Goal: Task Accomplishment & Management: Use online tool/utility

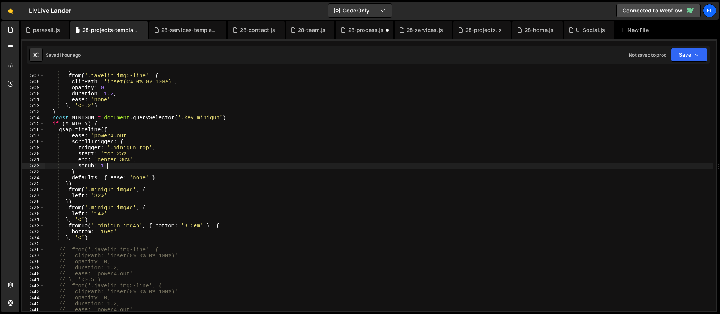
scroll to position [3033, 0]
click at [116, 166] on div "} , '<0.5' ) . from ( '.javelin_img5-line' , { clipPath : 'inset(0% 0% 0% 100%)…" at bounding box center [379, 193] width 668 height 252
click at [111, 186] on div "} , '<0.5' ) . from ( '.javelin_img5-line' , { clipPath : 'inset(0% 0% 0% 100%)…" at bounding box center [379, 193] width 668 height 252
click at [97, 237] on div "} , '<0.5' ) . from ( '.javelin_img5-line' , { clipPath : 'inset(0% 0% 0% 100%)…" at bounding box center [379, 193] width 668 height 252
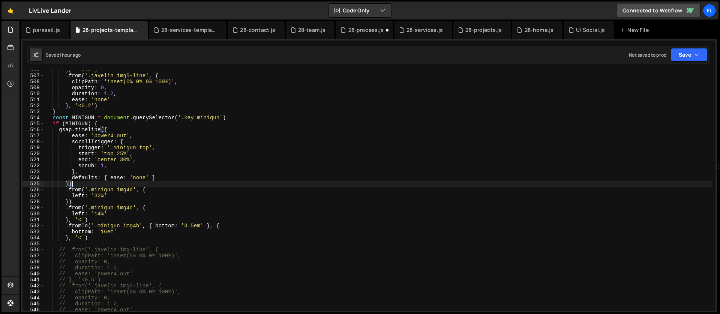
type textarea "}, '<')"
paste textarea "minigun_img4-wrap"
click at [148, 245] on div "} , '<0.5' ) . from ( '.javelin_img5-line' , { clipPath : 'inset(0% 0% 0% 100%)…" at bounding box center [379, 193] width 668 height 252
type textarea ".from('.minigun_img4-wrap', {)"
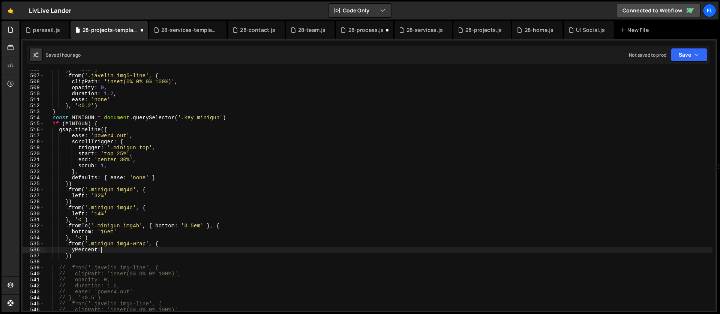
scroll to position [0, 3]
type textarea "yPercent: -20,"
click at [68, 256] on div "} , '<0.5' ) . from ( '.javelin_img5-line' , { clipPath : 'inset(0% 0% 0% 100%)…" at bounding box center [379, 193] width 668 height 252
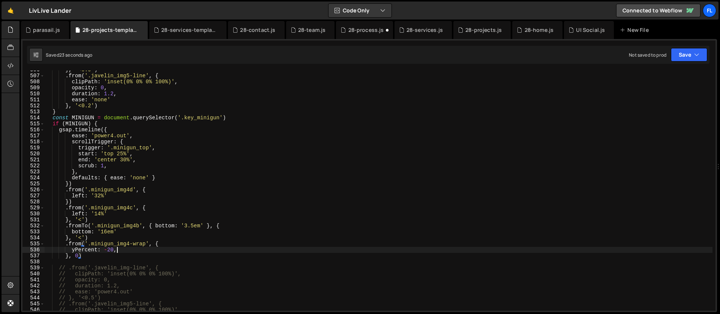
click at [142, 250] on div "} , '<0.5' ) . from ( '.javelin_img5-line' , { clipPath : 'inset(0% 0% 0% 100%)…" at bounding box center [379, 193] width 668 height 252
click at [111, 238] on div "} , '<0.5' ) . from ( '.javelin_img5-line' , { clipPath : 'inset(0% 0% 0% 100%)…" at bounding box center [379, 193] width 668 height 252
type textarea "}, '<')"
paste textarea "minigun_img3')"
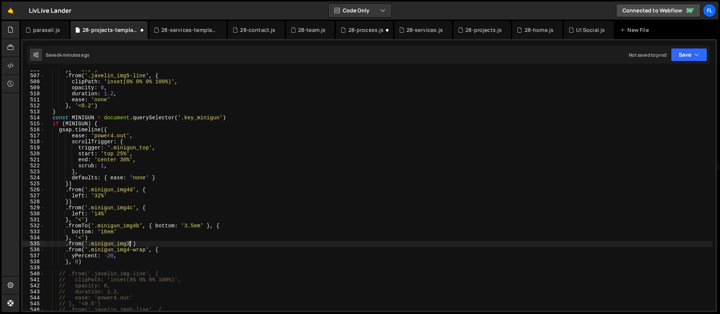
click at [134, 244] on div "} , '<0.5' ) . from ( '.javelin_img5-line' , { clipPath : 'inset(0% 0% 0% 100%)…" at bounding box center [379, 193] width 668 height 252
type textarea ".from('.minigun_img3', {)"
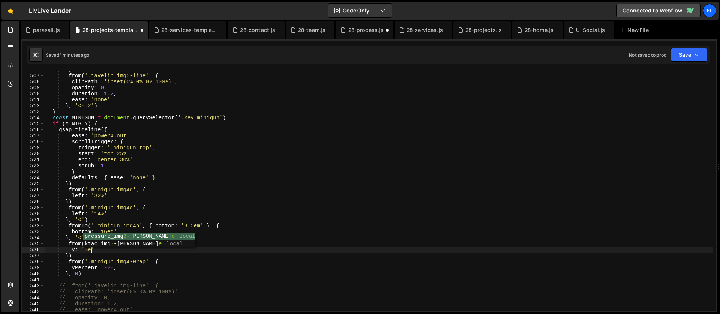
scroll to position [0, 3]
click at [70, 257] on div "} , '<0.5' ) . from ( '.javelin_img5-line' , { clipPath : 'inset(0% 0% 0% 100%)…" at bounding box center [379, 193] width 668 height 252
click at [69, 256] on div "} , '<0.5' ) . from ( '.javelin_img5-line' , { clipPath : 'inset(0% 0% 0% 100%)…" at bounding box center [379, 193] width 668 height 252
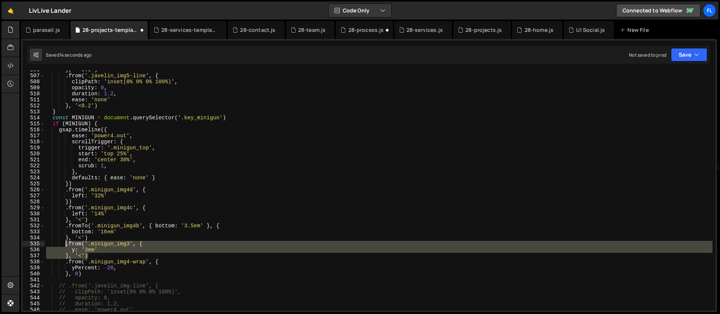
drag, startPoint x: 91, startPoint y: 255, endPoint x: 65, endPoint y: 242, distance: 29.5
click at [65, 242] on div "} , '<0.5' ) . from ( '.javelin_img5-line' , { clipPath : 'inset(0% 0% 0% 100%)…" at bounding box center [379, 193] width 668 height 252
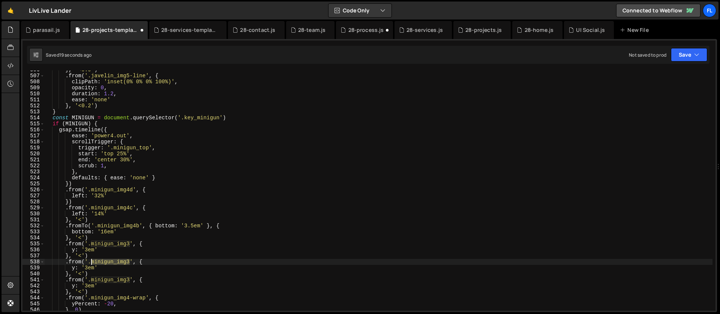
drag, startPoint x: 130, startPoint y: 260, endPoint x: 91, endPoint y: 262, distance: 39.0
click at [91, 262] on div "} , '<0.5' ) . from ( '.javelin_img5-line' , { clipPath : 'inset(0% 0% 0% 100%)…" at bounding box center [379, 193] width 668 height 252
paste textarea "2"
click at [130, 282] on div "} , '<0.5' ) . from ( '.javelin_img5-line' , { clipPath : 'inset(0% 0% 0% 100%)…" at bounding box center [379, 193] width 668 height 252
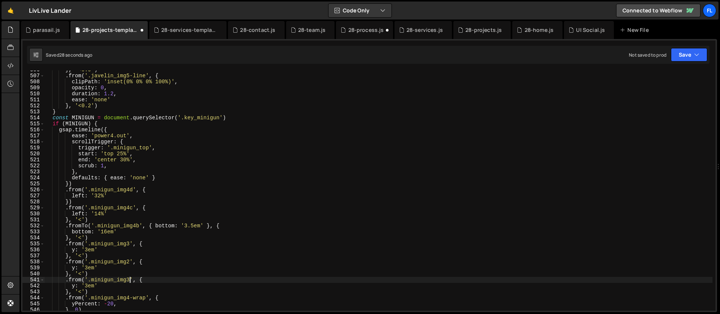
scroll to position [0, 6]
click at [88, 268] on div "} , '<0.5' ) . from ( '.javelin_img5-line' , { clipPath : 'inset(0% 0% 0% 100%)…" at bounding box center [379, 193] width 668 height 252
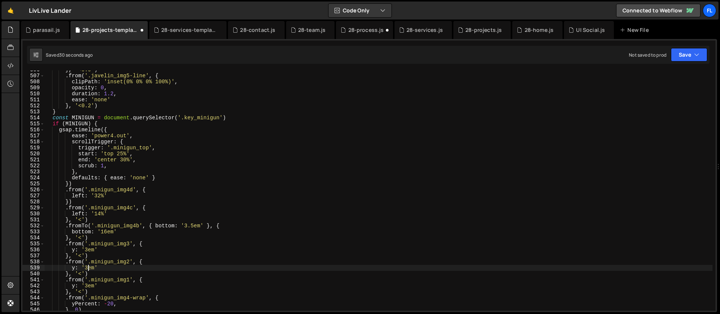
scroll to position [0, 3]
click at [88, 285] on div "} , '<0.5' ) . from ( '.javelin_img5-line' , { clipPath : 'inset(0% 0% 0% 100%)…" at bounding box center [379, 193] width 668 height 252
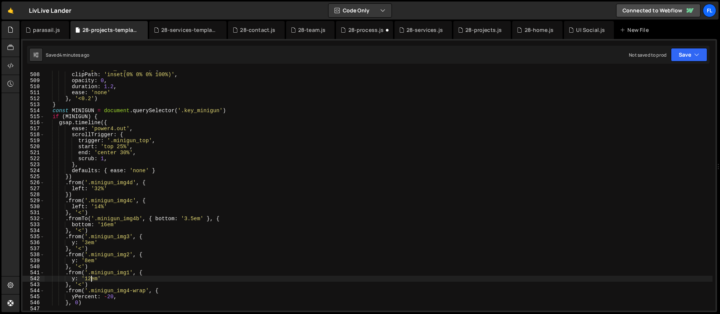
scroll to position [3047, 0]
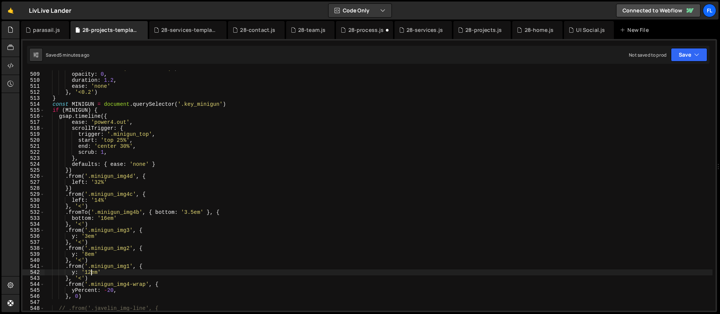
click at [87, 235] on div "clipPath : 'inset(0% 0% 0% 100%)' , opacity : 0 , duration : 1.2 , ease : 'none…" at bounding box center [379, 191] width 668 height 252
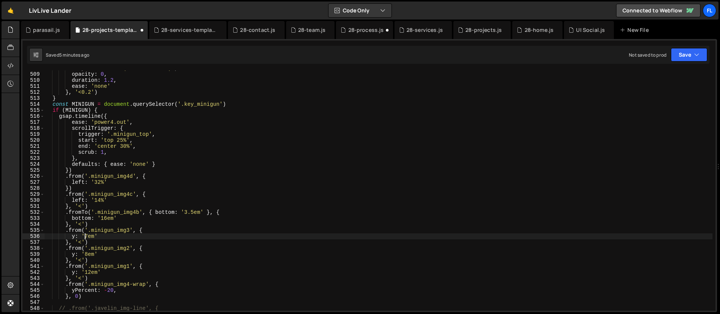
click at [84, 235] on div "clipPath : 'inset(0% 0% 0% 100%)' , opacity : 0 , duration : 1.2 , ease : 'none…" at bounding box center [379, 191] width 668 height 252
click at [87, 252] on div "clipPath : 'inset(0% 0% 0% 100%)' , opacity : 0 , duration : 1.2 , ease : 'none…" at bounding box center [379, 191] width 668 height 252
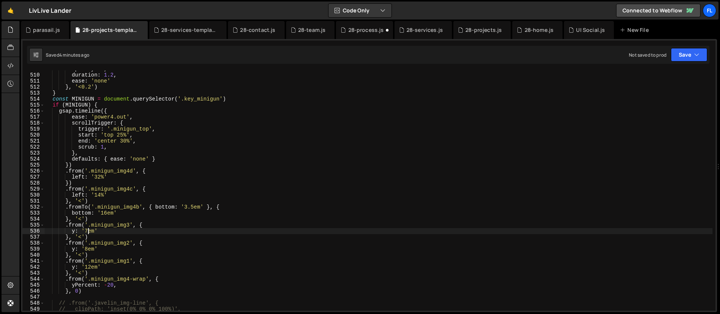
click at [88, 231] on div "opacity : 0 , duration : 1.2 , ease : 'none' } , '<0.2' ) } const MINIGUN = doc…" at bounding box center [379, 192] width 668 height 252
click at [83, 257] on div "opacity : 0 , duration : 1.2 , ease : 'none' } , '<0.2' ) } const MINIGUN = doc…" at bounding box center [379, 192] width 668 height 252
click at [87, 248] on div "opacity : 0 , duration : 1.2 , ease : 'none' } , '<0.2' ) } const MINIGUN = doc…" at bounding box center [379, 192] width 668 height 252
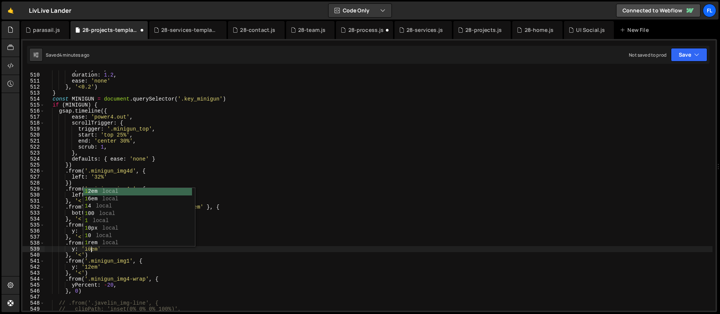
scroll to position [0, 3]
click at [90, 267] on div "opacity : 0 , duration : 1.2 , ease : 'none' } , '<0.2' ) } const MINIGUN = doc…" at bounding box center [379, 192] width 668 height 252
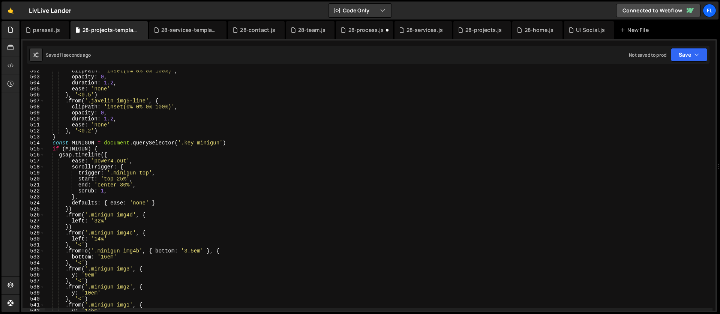
scroll to position [3008, 0]
click at [123, 179] on div "clipPath : 'inset(0% 0% 0% 100%)' , opacity : 0 , duration : 1.2 , ease : 'none…" at bounding box center [379, 194] width 668 height 252
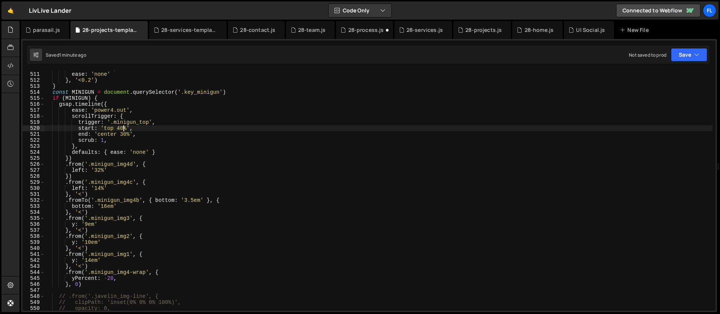
scroll to position [3059, 0]
click at [148, 167] on div "duration : 1.2 , ease : 'none' } , '<0.2' ) } const MINIGUN = document . queryS…" at bounding box center [379, 191] width 668 height 252
click at [133, 270] on div "duration : 1.2 , ease : 'none' } , '<0.2' ) } const MINIGUN = document . queryS…" at bounding box center [379, 191] width 668 height 252
click at [91, 260] on div "duration : 1.2 , ease : 'none' } , '<0.2' ) } const MINIGUN = document . queryS…" at bounding box center [379, 191] width 668 height 252
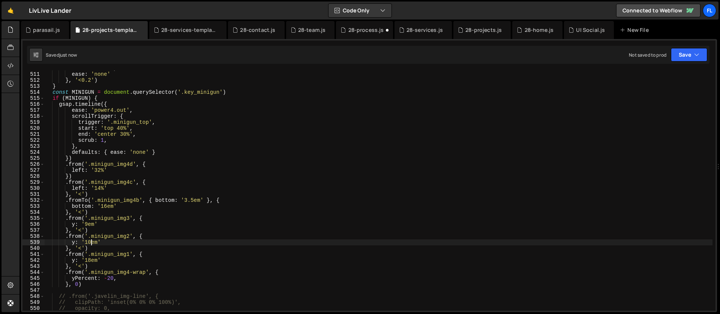
click at [91, 242] on div "duration : 1.2 , ease : 'none' } , '<0.2' ) } const MINIGUN = document . queryS…" at bounding box center [379, 191] width 668 height 252
click at [88, 222] on div "duration : 1.2 , ease : 'none' } , '<0.2' ) } const MINIGUN = document . queryS…" at bounding box center [379, 191] width 668 height 252
click at [93, 192] on div "duration : 1.2 , ease : 'none' } , '<0.2' ) } const MINIGUN = document . queryS…" at bounding box center [379, 191] width 668 height 252
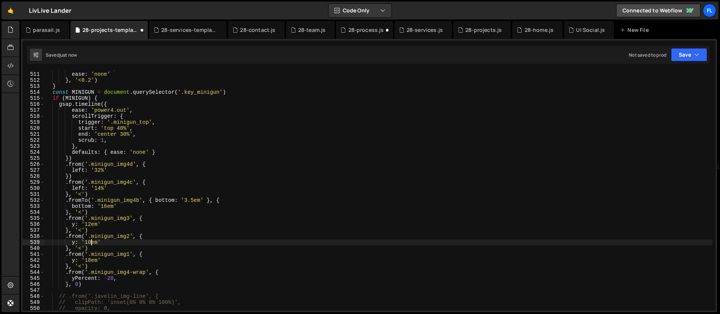
click at [90, 240] on div "duration : 1.2 , ease : 'none' } , '<0.2' ) } const MINIGUN = document . queryS…" at bounding box center [379, 191] width 668 height 252
click at [90, 223] on div "duration : 1.2 , ease : 'none' } , '<0.2' ) } const MINIGUN = document . queryS…" at bounding box center [379, 191] width 668 height 252
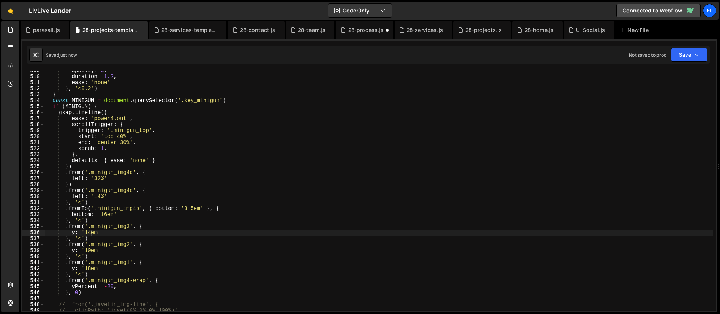
scroll to position [3050, 0]
click at [119, 137] on div "opacity : 0 , duration : 1.2 , ease : 'none' } , '<0.2' ) } const MINIGUN = doc…" at bounding box center [379, 193] width 668 height 252
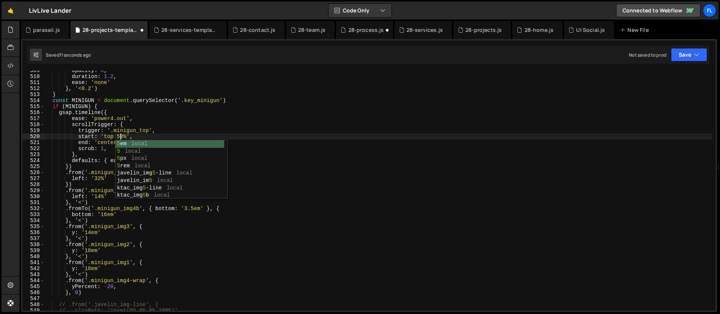
scroll to position [0, 5]
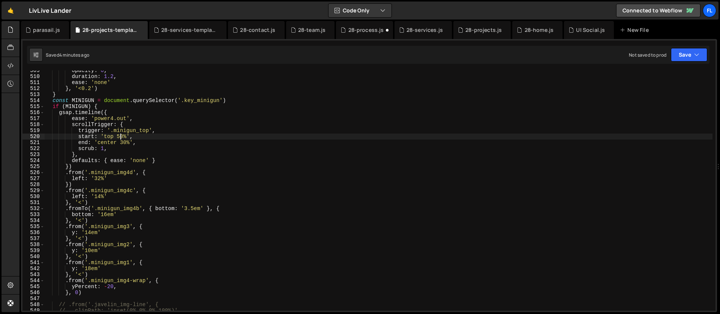
click at [118, 196] on div "opacity : 0 , duration : 1.2 , ease : 'none' } , '<0.2' ) } const MINIGUN = doc…" at bounding box center [379, 193] width 668 height 252
click at [91, 233] on div "opacity : 0 , duration : 1.2 , ease : 'none' } , '<0.2' ) } const MINIGUN = doc…" at bounding box center [379, 193] width 668 height 252
click at [90, 267] on div "opacity : 0 , duration : 1.2 , ease : 'none' } , '<0.2' ) } const MINIGUN = doc…" at bounding box center [379, 193] width 668 height 252
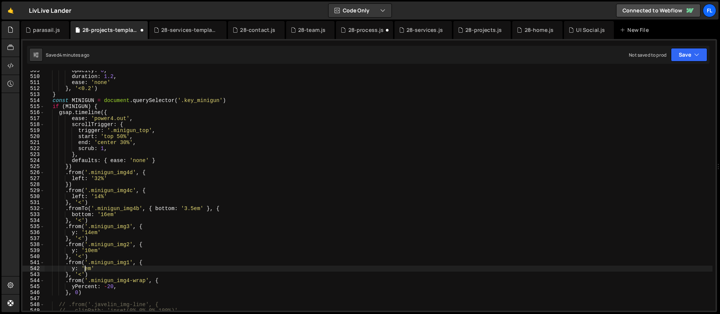
scroll to position [0, 3]
click at [111, 284] on div "opacity : 0 , duration : 1.2 , ease : 'none' } , '<0.2' ) } const MINIGUN = doc…" at bounding box center [379, 193] width 668 height 252
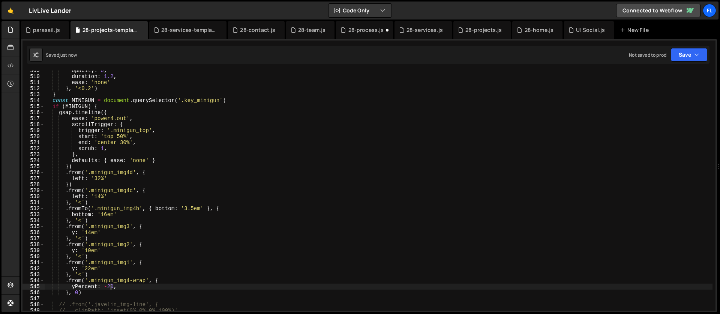
click at [120, 137] on div "opacity : 0 , duration : 1.2 , ease : 'none' } , '<0.2' ) } const MINIGUN = doc…" at bounding box center [379, 193] width 668 height 252
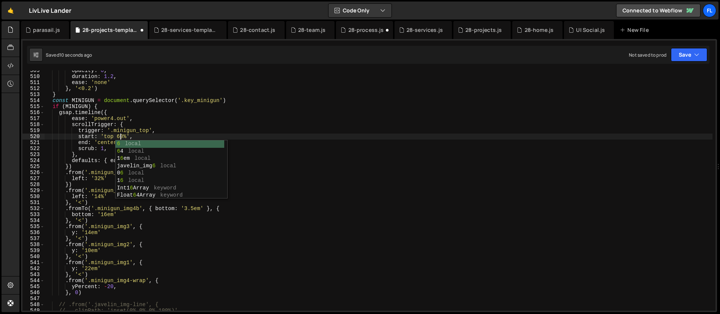
scroll to position [0, 5]
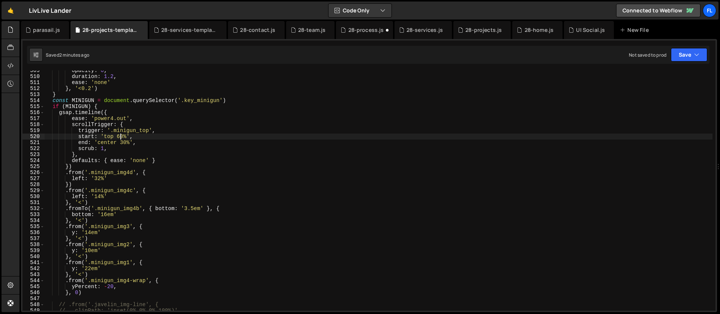
click at [92, 230] on div "opacity : 0 , duration : 1.2 , ease : 'none' } , '<0.2' ) } const MINIGUN = doc…" at bounding box center [379, 193] width 668 height 252
click at [115, 241] on div "opacity : 0 , duration : 1.2 , ease : 'none' } , '<0.2' ) } const MINIGUN = doc…" at bounding box center [379, 193] width 668 height 252
click at [110, 235] on div "opacity : 0 , duration : 1.2 , ease : 'none' } , '<0.2' ) } const MINIGUN = doc…" at bounding box center [379, 193] width 668 height 252
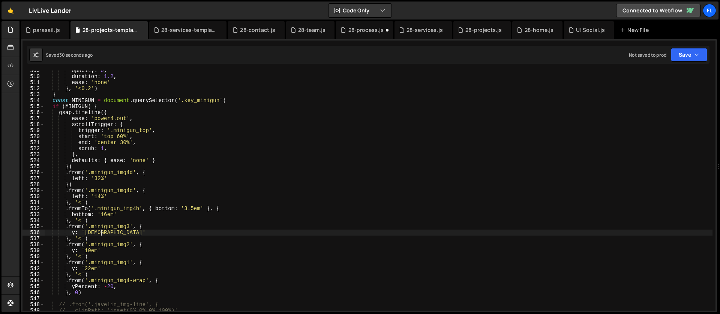
type textarea "y: '11em',"
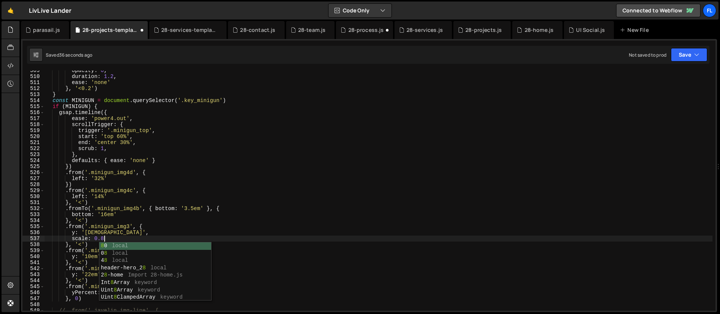
scroll to position [0, 4]
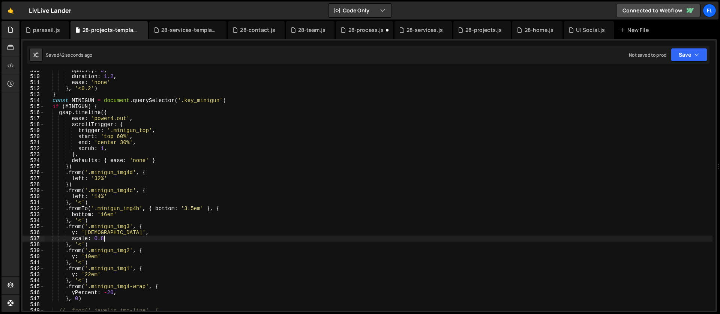
click at [91, 274] on div "opacity : 0 , duration : 1.2 , ease : 'none' } , '<0.2' ) } const MINIGUN = doc…" at bounding box center [379, 193] width 668 height 252
click at [226, 150] on div "opacity : 0 , duration : 1.2 , ease : 'none' } , '<0.2' ) } const MINIGUN = doc…" at bounding box center [379, 193] width 668 height 252
type textarea "scrub: 1,"
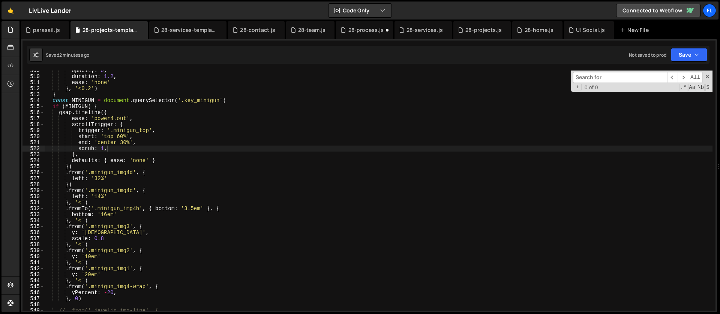
type input "h"
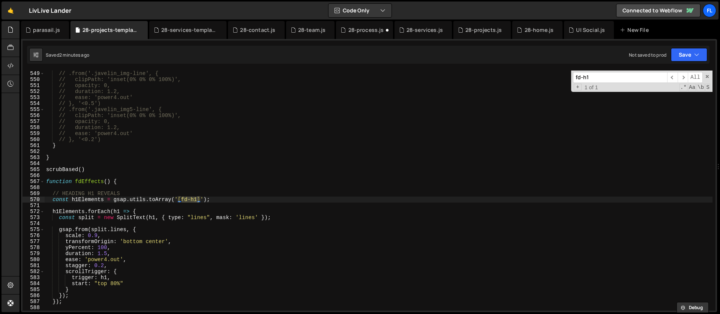
scroll to position [3290, 0]
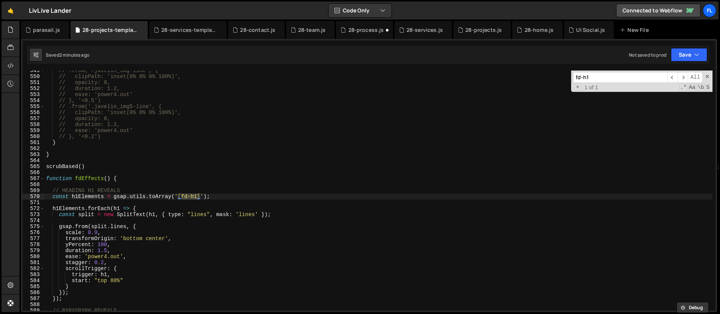
type input "fd-h1"
type textarea "const split = new SplitText(h1, { type: "lines", mask: 'lines' });"
click at [284, 212] on div "// .from('.javelin_img-line', { // clipPath: 'inset(0% 0% 0% 100%)', // opacity…" at bounding box center [379, 193] width 668 height 252
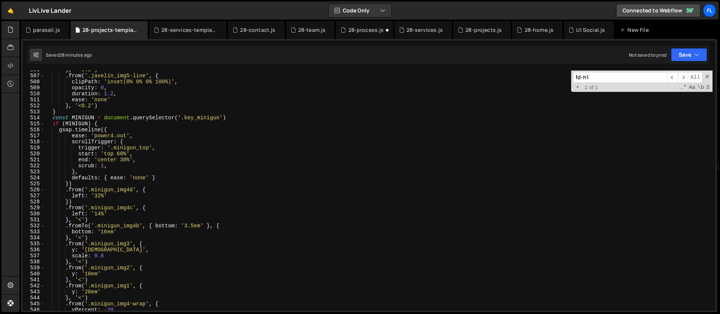
scroll to position [3113, 0]
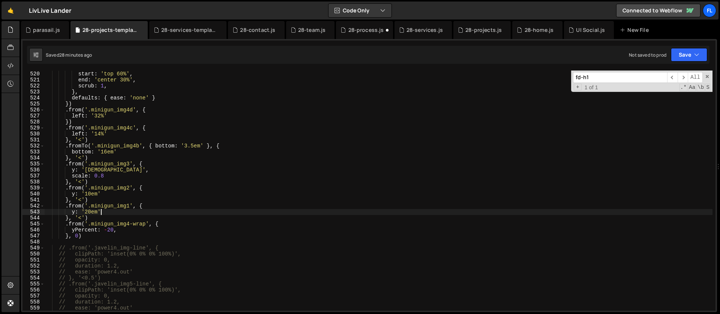
click at [151, 212] on div "trigger : '.minigun_top' , start : 'top 60%' , end : 'center 30%' , scrub : 1 ,…" at bounding box center [379, 191] width 668 height 252
click at [150, 208] on div "trigger : '.minigun_top' , start : 'top 60%' , end : 'center 30%' , scrub : 1 ,…" at bounding box center [379, 191] width 668 height 252
click at [130, 164] on div "trigger : '.minigun_top' , start : 'top 60%' , end : 'center 30%' , scrub : 1 ,…" at bounding box center [379, 191] width 668 height 252
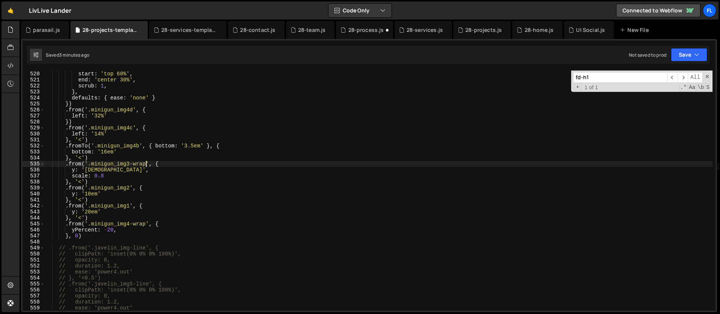
click at [112, 174] on div "trigger : '.minigun_top' , start : 'top 60%' , end : 'center 30%' , scrub : 1 ,…" at bounding box center [379, 191] width 668 height 252
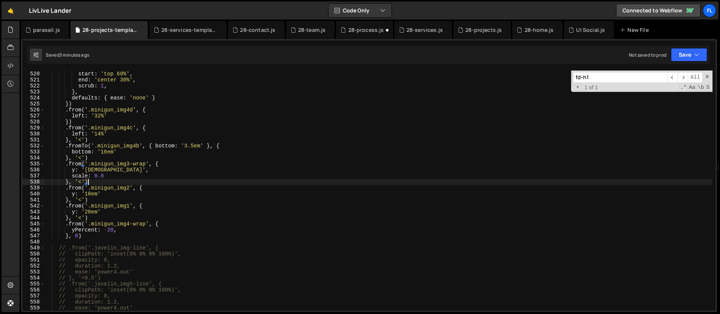
click at [99, 180] on div "trigger : '.minigun_top' , start : 'top 60%' , end : 'center 30%' , scrub : 1 ,…" at bounding box center [379, 191] width 668 height 252
type textarea "}, '<')"
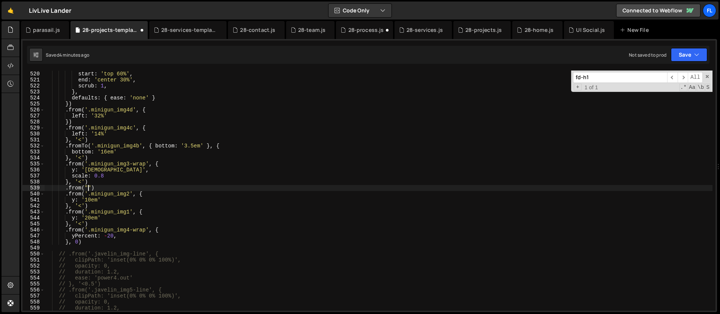
scroll to position [0, 3]
paste textarea "minigun_img3-line"
click at [150, 187] on div "trigger : '.minigun_top' , start : 'top 60%' , end : 'center 30%' , scrub : 1 ,…" at bounding box center [379, 191] width 668 height 252
type textarea ".from(".minigun_img3-line", {)"
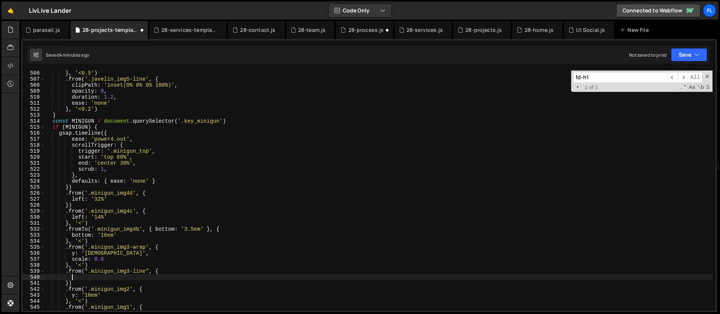
scroll to position [2992, 0]
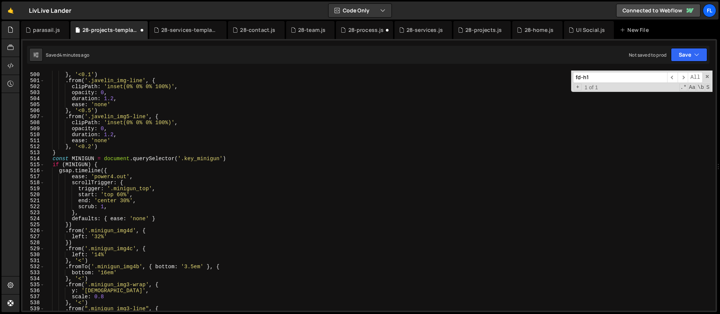
click at [129, 125] on div "ease : 'none' } , '<0.1' ) . from ( '.javelin_img-line' , { clipPath : 'inset(0…" at bounding box center [379, 192] width 668 height 252
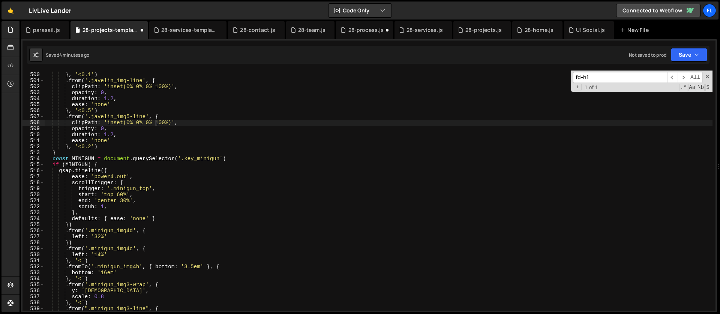
click at [155, 124] on div "ease : 'none' } , '<0.1' ) . from ( '.javelin_img-line' , { clipPath : 'inset(0…" at bounding box center [379, 192] width 668 height 252
click at [180, 121] on div "ease : 'none' } , '<0.1' ) . from ( '.javelin_img-line' , { clipPath : 'inset(0…" at bounding box center [379, 192] width 668 height 252
click at [185, 121] on div "ease : 'none' } , '<0.1' ) . from ( '.javelin_img-line' , { clipPath : 'inset(0…" at bounding box center [379, 190] width 668 height 240
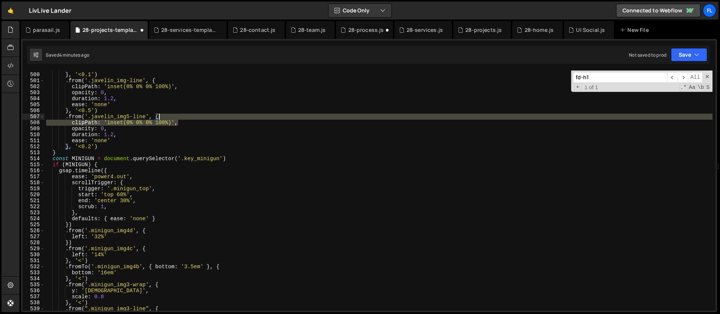
drag, startPoint x: 183, startPoint y: 121, endPoint x: 182, endPoint y: 117, distance: 3.9
click at [182, 117] on div "ease : 'none' } , '<0.1' ) . from ( '.javelin_img-line' , { clipPath : 'inset(0…" at bounding box center [379, 192] width 668 height 252
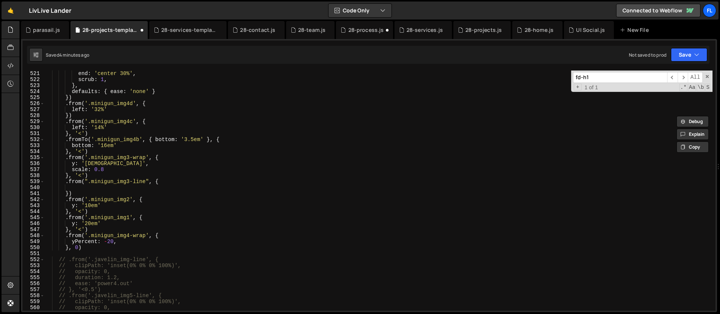
scroll to position [3119, 0]
click at [176, 177] on div "start : 'top 60%' , end : 'center 30%' , scrub : 1 , } , defaults : { ease : 'n…" at bounding box center [379, 190] width 668 height 252
click at [152, 183] on div "start : 'top 60%' , end : 'center 30%' , scrub : 1 , } , defaults : { ease : 'n…" at bounding box center [379, 190] width 668 height 252
type textarea ".from(".minigun_img3-line", {"
click at [121, 186] on div "start : 'top 60%' , end : 'center 30%' , scrub : 1 , } , defaults : { ease : 'n…" at bounding box center [379, 190] width 668 height 252
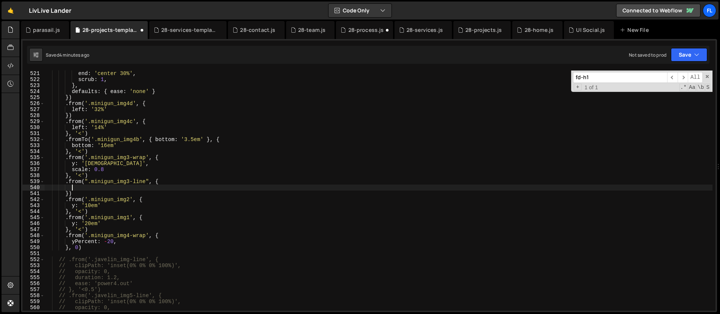
paste textarea "clipPath: 'inset(0% 0% 0% 100%)',"
type textarea "clipPath: 'inset(0% 0% 0% 100%)',"
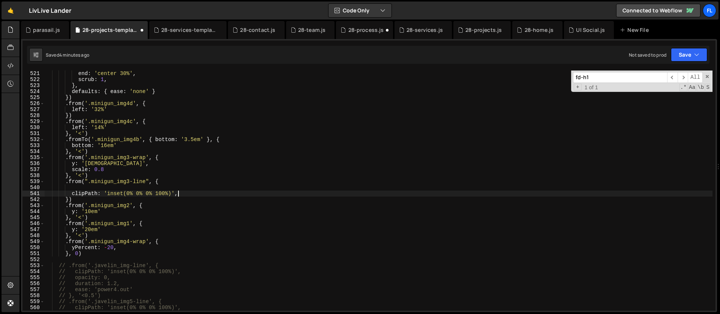
click at [121, 187] on div "start : 'top 60%' , end : 'center 30%' , scrub : 1 , } , defaults : { ease : 'n…" at bounding box center [379, 190] width 668 height 252
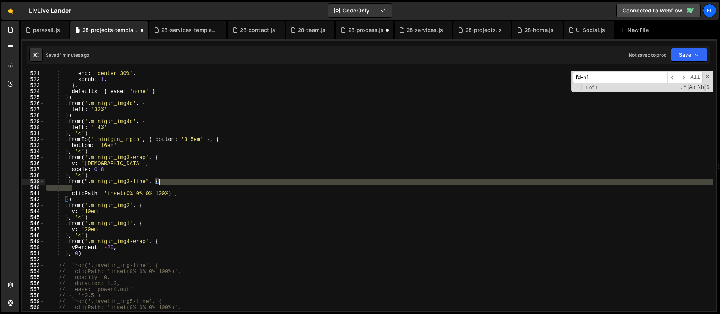
drag, startPoint x: 100, startPoint y: 188, endPoint x: 168, endPoint y: 182, distance: 67.8
click at [168, 182] on div "start : 'top 60%' , end : 'center 30%' , scrub : 1 , } , defaults : { ease : 'n…" at bounding box center [379, 190] width 668 height 252
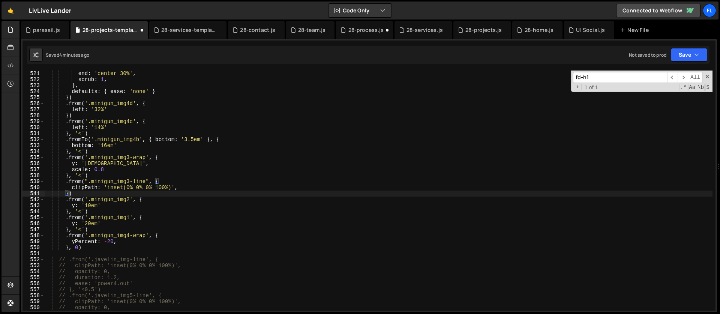
click at [68, 193] on div "start : 'top 60%' , end : 'center 30%' , scrub : 1 , } , defaults : { ease : 'n…" at bounding box center [379, 190] width 668 height 252
click at [181, 189] on div "start : 'top 60%' , end : 'center 30%' , scrub : 1 , } , defaults : { ease : 'n…" at bounding box center [379, 190] width 668 height 252
type textarea "clipPath: 'inset(0% 0% 0% 100%)',"
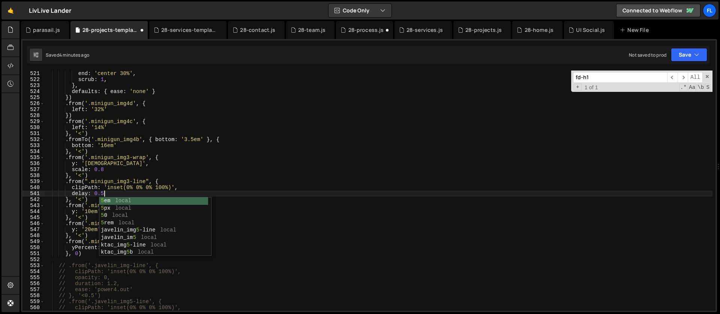
scroll to position [0, 4]
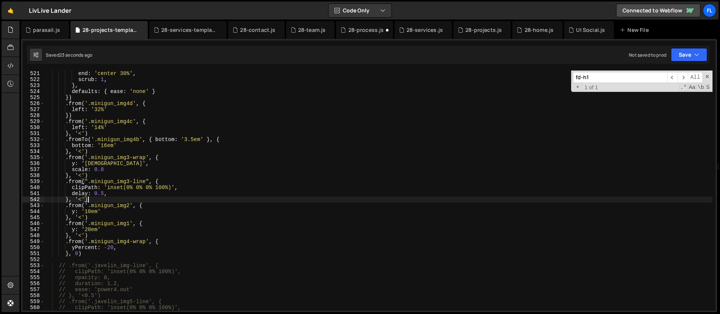
click at [111, 199] on div "start : 'top 60%' , end : 'center 30%' , scrub : 1 , } , defaults : { ease : 'n…" at bounding box center [379, 190] width 668 height 252
click at [108, 194] on div "start : 'top 60%' , end : 'center 30%' , scrub : 1 , } , defaults : { ease : 'n…" at bounding box center [379, 190] width 668 height 252
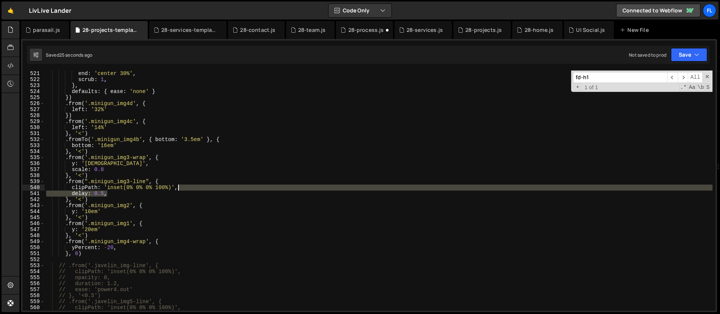
drag, startPoint x: 127, startPoint y: 195, endPoint x: 186, endPoint y: 188, distance: 58.9
click at [186, 188] on div "start : 'top 60%' , end : 'center 30%' , scrub : 1 , } , defaults : { ease : 'n…" at bounding box center [379, 190] width 668 height 252
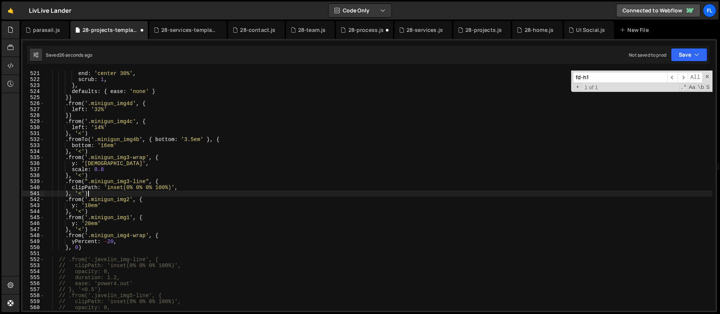
click at [100, 193] on div "start : 'top 60%' , end : 'center 30%' , scrub : 1 , } , defaults : { ease : 'n…" at bounding box center [379, 190] width 668 height 252
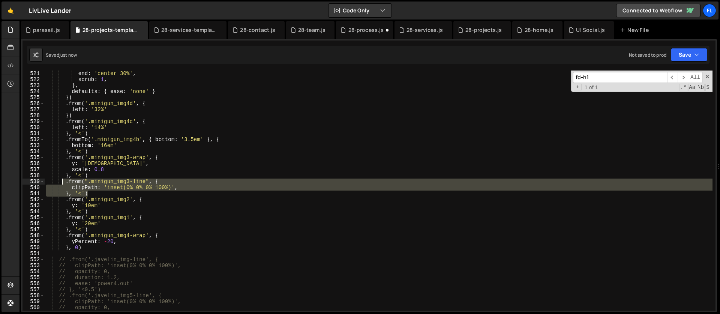
drag, startPoint x: 91, startPoint y: 195, endPoint x: 63, endPoint y: 183, distance: 30.3
click at [63, 183] on div "start : 'top 60%' , end : 'center 30%' , scrub : 1 , } , defaults : { ease : 'n…" at bounding box center [379, 190] width 668 height 252
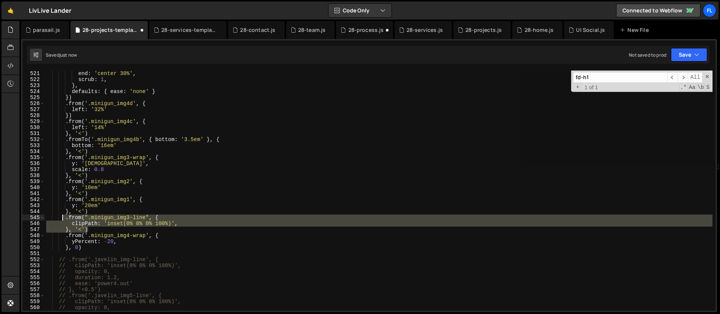
click at [88, 228] on div "start : 'top 60%' , end : 'center 30%' , scrub : 1 , } , defaults : { ease : 'n…" at bounding box center [379, 190] width 668 height 240
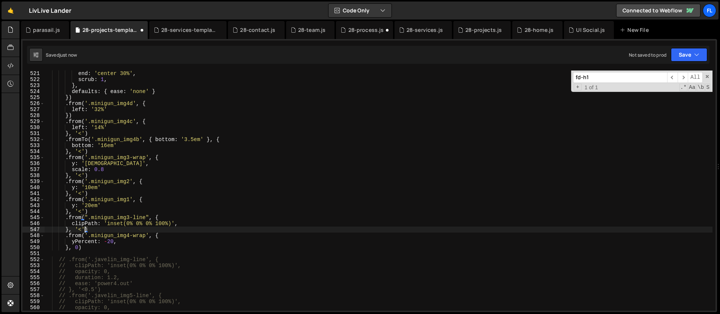
click at [84, 227] on div "start : 'top 60%' , end : 'center 30%' , scrub : 1 , } , defaults : { ease : 'n…" at bounding box center [379, 190] width 668 height 252
click at [83, 228] on div "start : 'top 60%' , end : 'center 30%' , scrub : 1 , } , defaults : { ease : 'n…" at bounding box center [379, 190] width 668 height 252
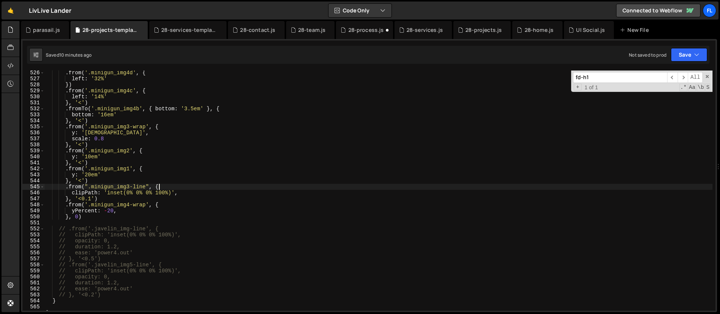
click at [161, 186] on div ". from ( '.minigun_img4d' , { left : '32%' }) . from ( '.minigun_img4c' , { lef…" at bounding box center [379, 196] width 668 height 252
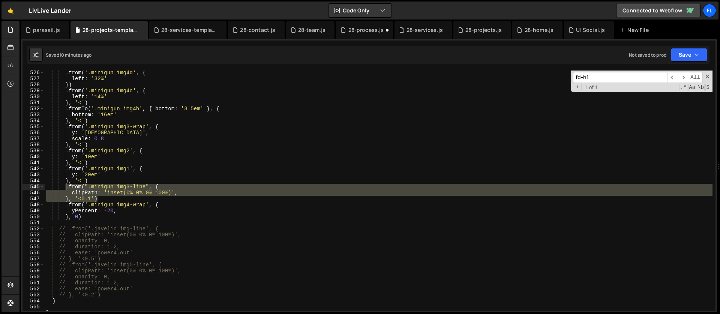
drag, startPoint x: 100, startPoint y: 199, endPoint x: 64, endPoint y: 187, distance: 37.8
click at [64, 187] on div ". from ( '.minigun_img4d' , { left : '32%' }) . from ( '.minigun_img4c' , { lef…" at bounding box center [379, 196] width 668 height 252
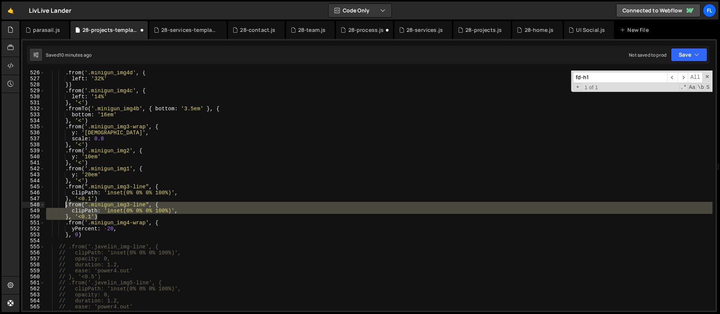
click at [147, 186] on div ". from ( '.minigun_img4d' , { left : '32%' }) . from ( '.minigun_img4c' , { lef…" at bounding box center [379, 196] width 668 height 252
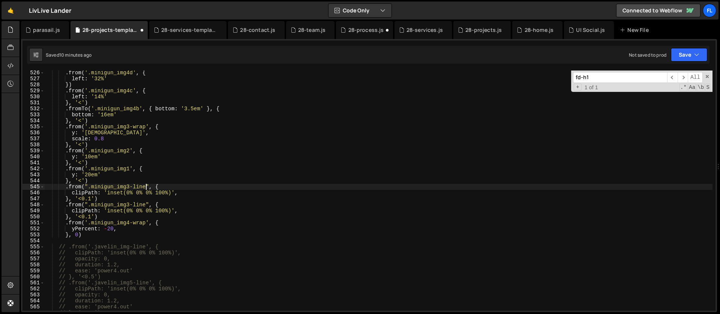
click at [92, 187] on div ". from ( '.minigun_img4d' , { left : '32%' }) . from ( '.minigun_img4c' , { lef…" at bounding box center [379, 196] width 668 height 252
paste textarea "2"
click at [130, 151] on div ". from ( '.minigun_img4d' , { left : '32%' }) . from ( '.minigun_img4c' , { lef…" at bounding box center [379, 196] width 668 height 252
click at [91, 198] on div ". from ( '.minigun_img4d' , { left : '32%' }) . from ( '.minigun_img4c' , { lef…" at bounding box center [379, 196] width 668 height 252
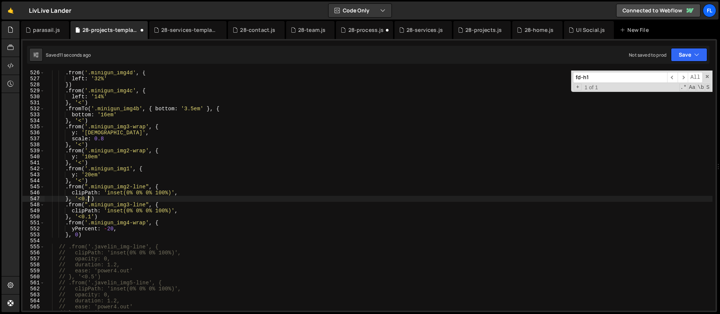
scroll to position [0, 3]
click at [172, 168] on div ". from ( '.minigun_img4d' , { left : '32%' }) . from ( '.minigun_img4c' , { lef…" at bounding box center [379, 196] width 668 height 252
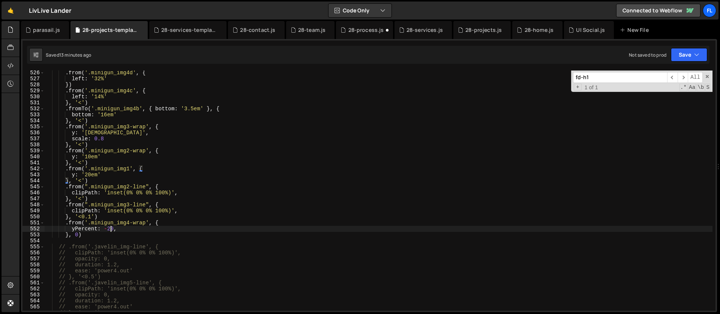
click at [111, 229] on div ". from ( '.minigun_img4d' , { left : '32%' }) . from ( '.minigun_img4c' , { lef…" at bounding box center [379, 196] width 668 height 252
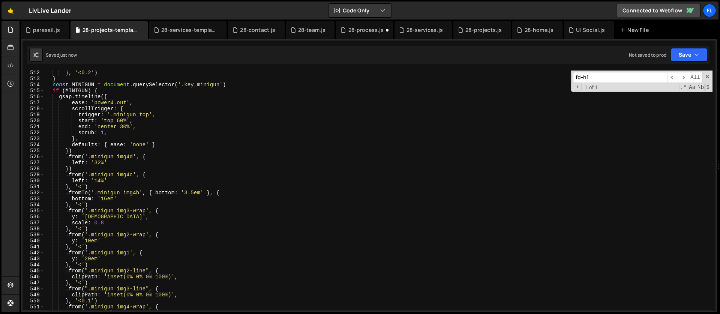
scroll to position [3036, 0]
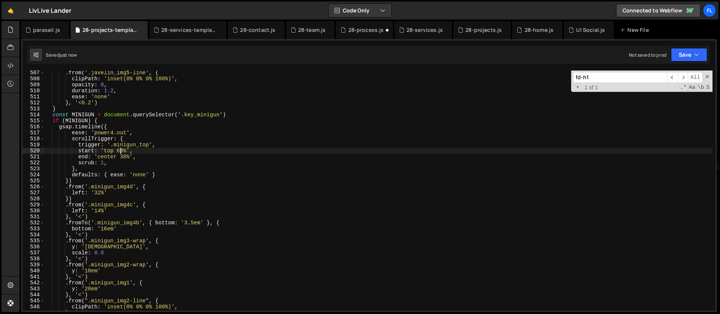
click at [120, 152] on div ". from ( '.javelin_img5-line' , { clipPath : 'inset(0% 0% 0% 100%)' , opacity :…" at bounding box center [379, 196] width 668 height 252
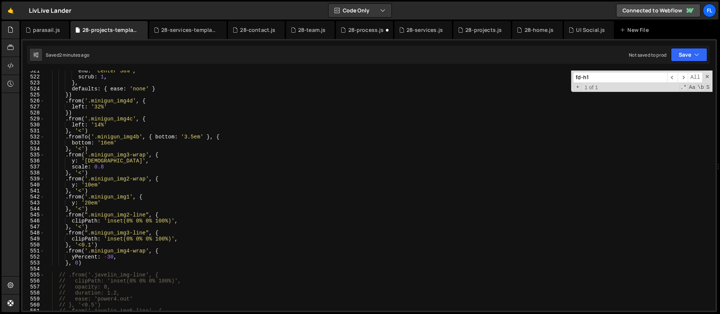
scroll to position [3160, 0]
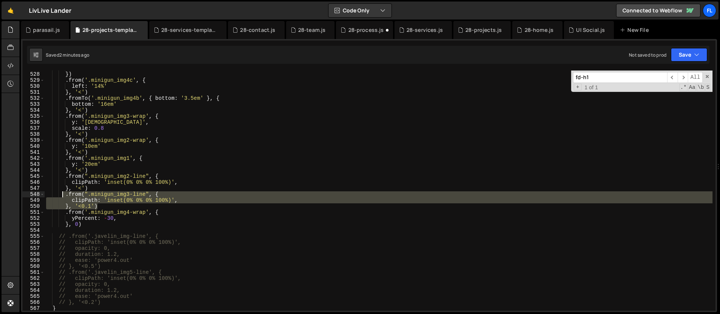
drag, startPoint x: 105, startPoint y: 206, endPoint x: 63, endPoint y: 193, distance: 43.9
click at [63, 193] on div "left : '32%' }) . from ( '.minigun_img4c' , { left : '14%' } , '<' ) . fromTo (…" at bounding box center [379, 191] width 668 height 252
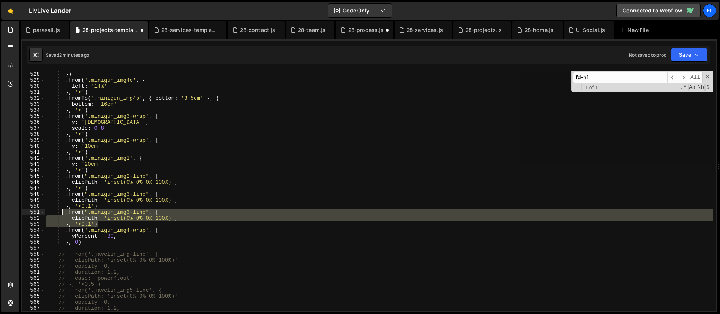
click at [121, 214] on div "left : '32%' }) . from ( '.minigun_img4c' , { left : '14%' } , '<' ) . fromTo (…" at bounding box center [379, 190] width 668 height 240
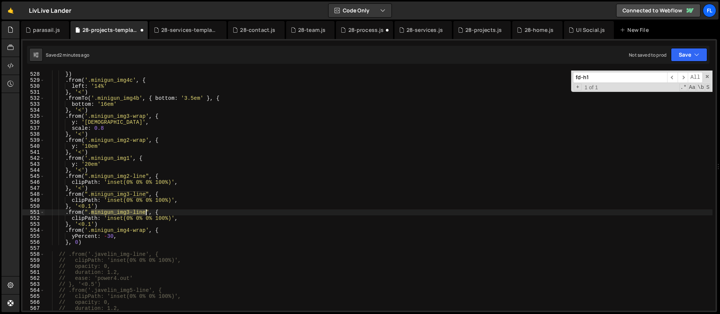
drag, startPoint x: 92, startPoint y: 212, endPoint x: 146, endPoint y: 214, distance: 54.0
click at [146, 214] on div "left : '32%' }) . from ( '.minigun_img4c' , { left : '14%' } , '<' ) . fromTo (…" at bounding box center [379, 191] width 668 height 252
paste textarea "4b"
type textarea ".from(".minigun_img4b-line", {"
